Goal: Task Accomplishment & Management: Manage account settings

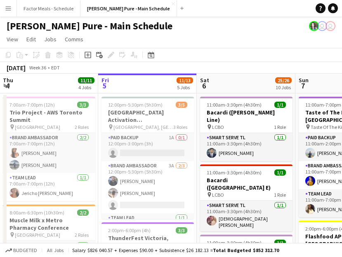
scroll to position [0, 227]
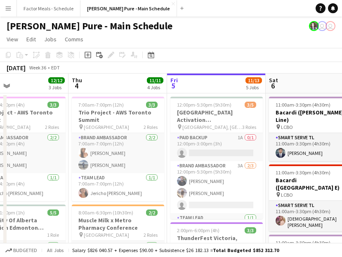
click at [11, 11] on app-icon "Menu" at bounding box center [8, 8] width 7 height 7
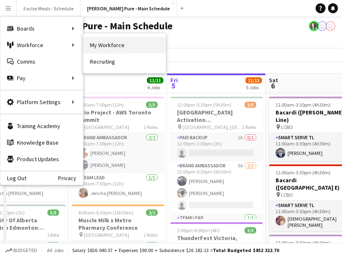
click at [116, 49] on link "My Workforce" at bounding box center [124, 45] width 83 height 17
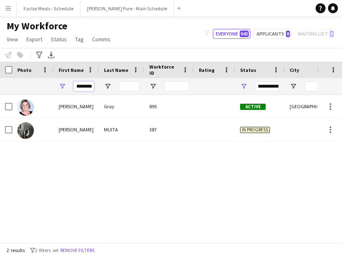
drag, startPoint x: 76, startPoint y: 85, endPoint x: 125, endPoint y: 84, distance: 49.5
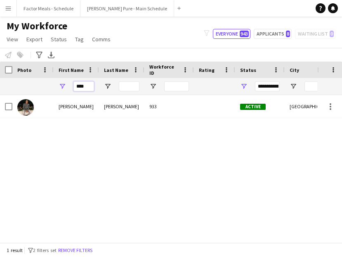
type input "****"
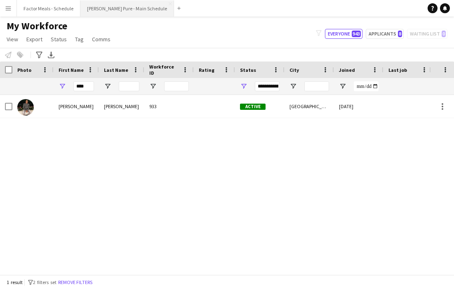
click at [101, 8] on button "[PERSON_NAME] Pure - Main Schedule Close" at bounding box center [127, 8] width 94 height 16
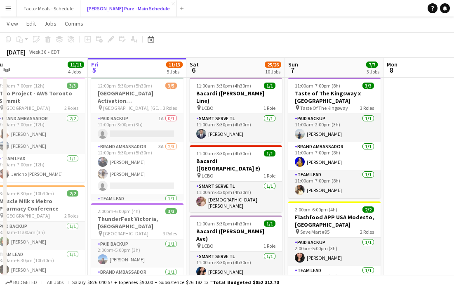
scroll to position [23, 0]
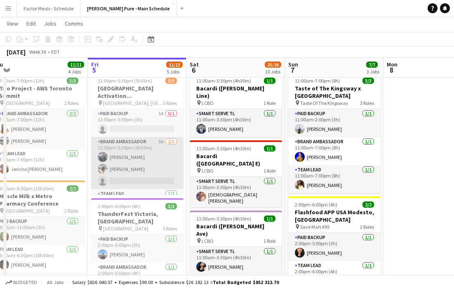
click at [149, 161] on app-card-role "Brand Ambassador 3A [DATE] 12:00pm-5:30pm (5h30m) [PERSON_NAME] [PERSON_NAME] s…" at bounding box center [137, 163] width 92 height 52
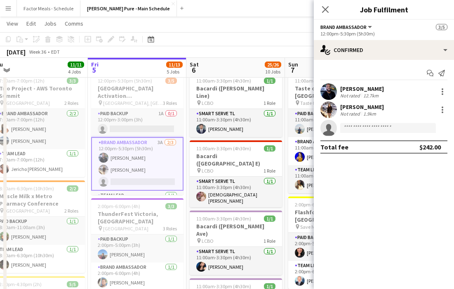
click at [342, 134] on app-invite-slot "single-neutral-actions" at bounding box center [384, 128] width 140 height 17
click at [342, 124] on input at bounding box center [388, 128] width 96 height 10
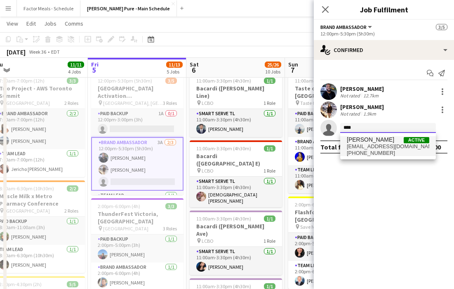
type input "****"
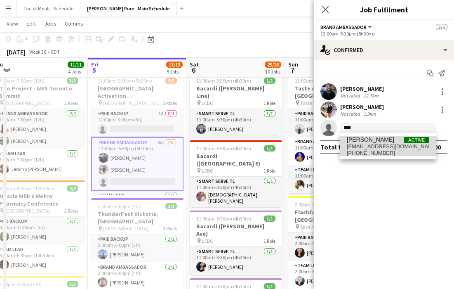
click at [342, 147] on span "[EMAIL_ADDRESS][DOMAIN_NAME]" at bounding box center [388, 146] width 83 height 7
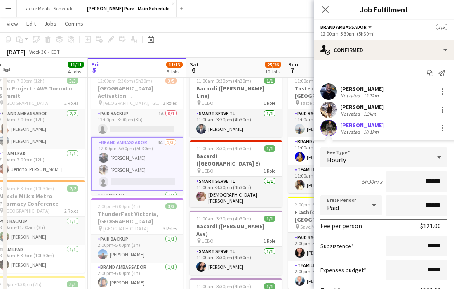
scroll to position [59, 0]
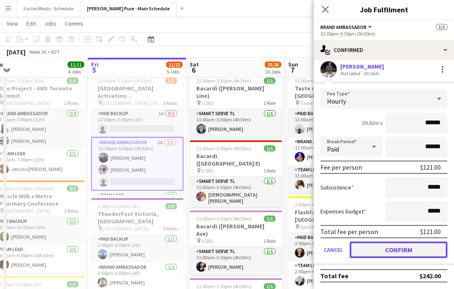
click at [342, 251] on button "Confirm" at bounding box center [399, 249] width 98 height 17
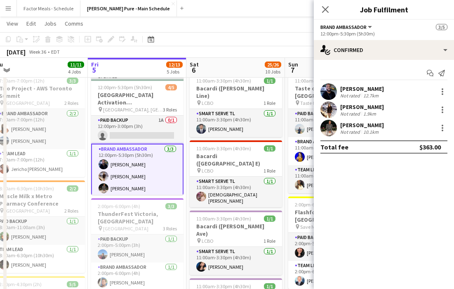
scroll to position [0, 0]
click at [322, 17] on div "Close pop-in" at bounding box center [325, 9] width 23 height 19
click at [324, 9] on icon "Close pop-in" at bounding box center [325, 9] width 8 height 8
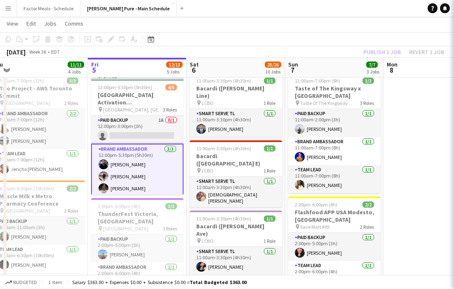
click at [205, 38] on app-toolbar "Copy Paste Paste Command V Paste with crew Command Shift V Paste linked Job [GE…" at bounding box center [227, 39] width 454 height 14
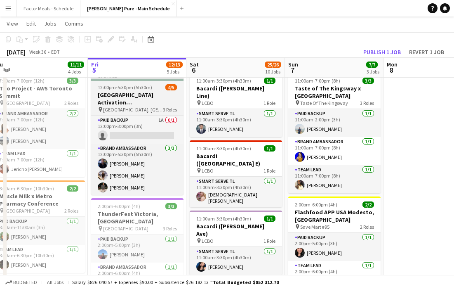
click at [130, 106] on div "pin [GEOGRAPHIC_DATA], [GEOGRAPHIC_DATA] 3 Roles" at bounding box center [137, 109] width 92 height 7
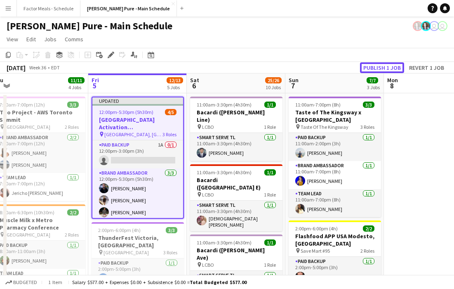
click at [342, 66] on button "Publish 1 job" at bounding box center [382, 67] width 44 height 11
